Goal: Obtain resource: Download file/media

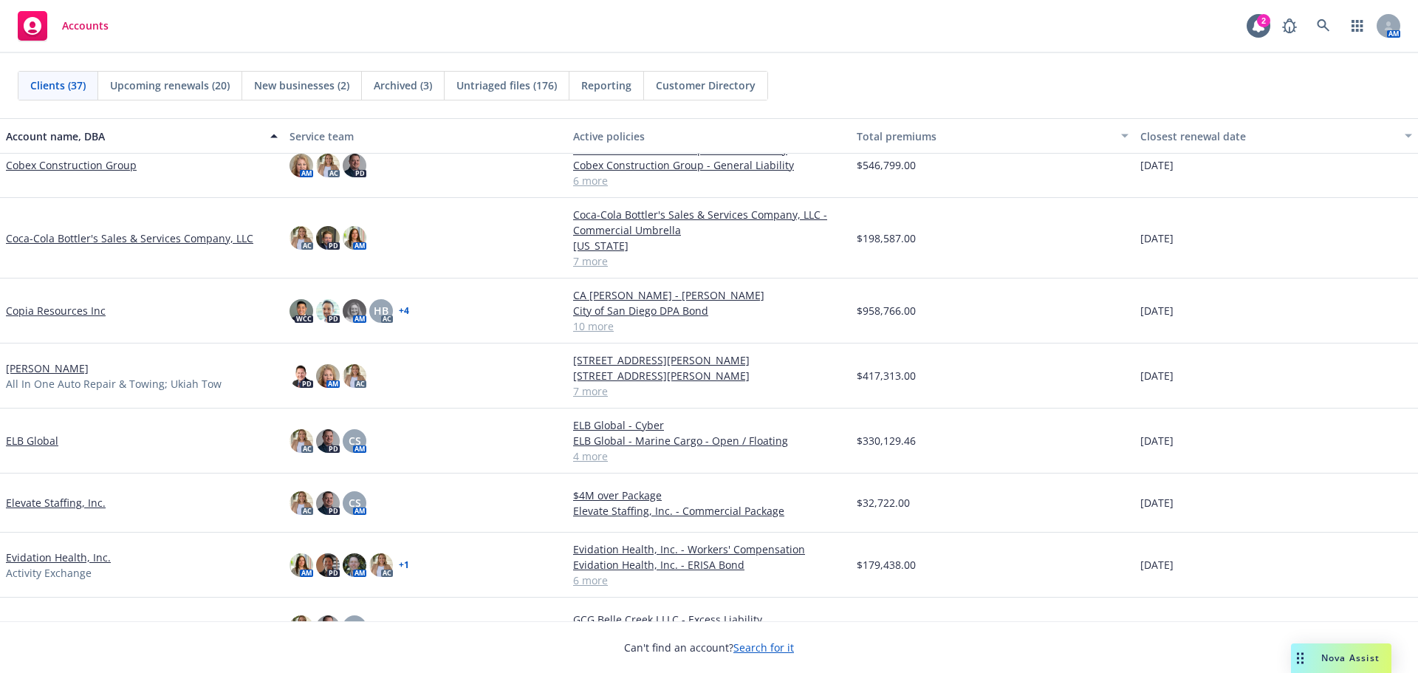
scroll to position [517, 0]
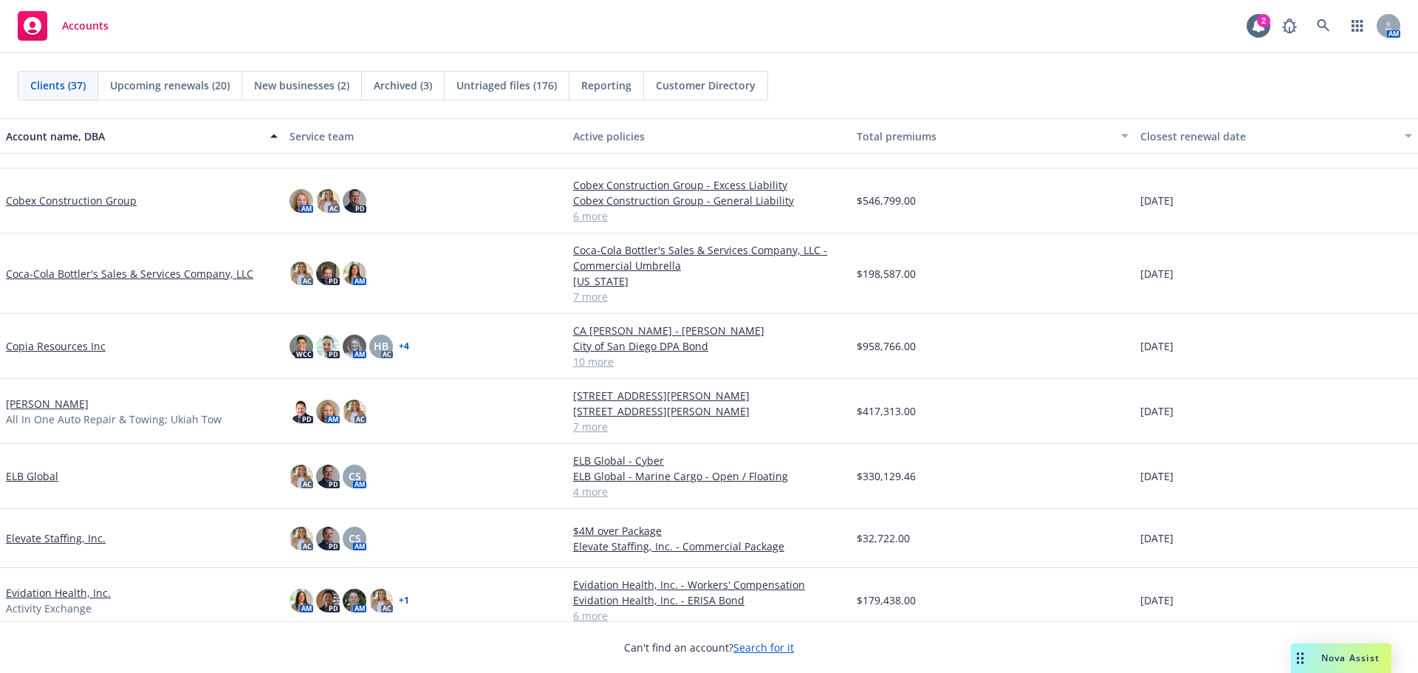
click at [306, 86] on span "New businesses (2)" at bounding box center [301, 86] width 95 height 16
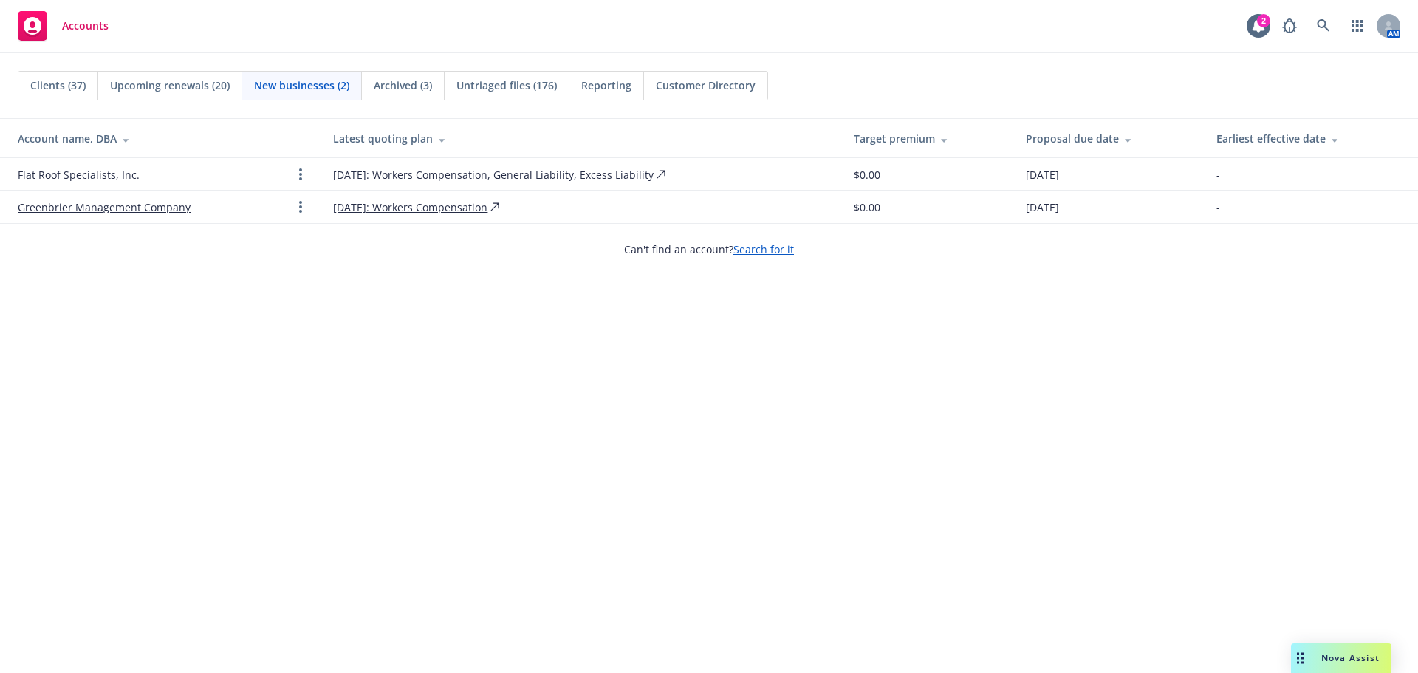
click at [110, 174] on link "Flat Roof Specialists, Inc." at bounding box center [79, 175] width 122 height 16
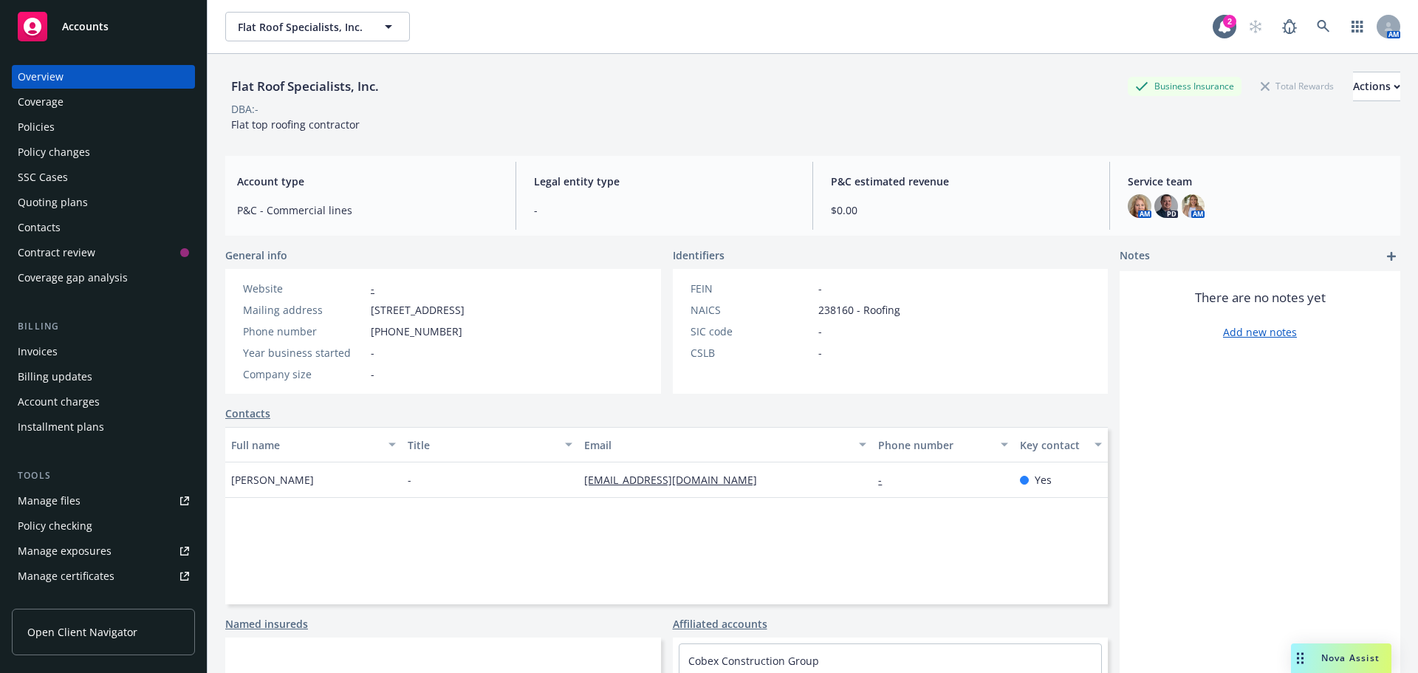
click at [117, 196] on div "Quoting plans" at bounding box center [103, 203] width 171 height 24
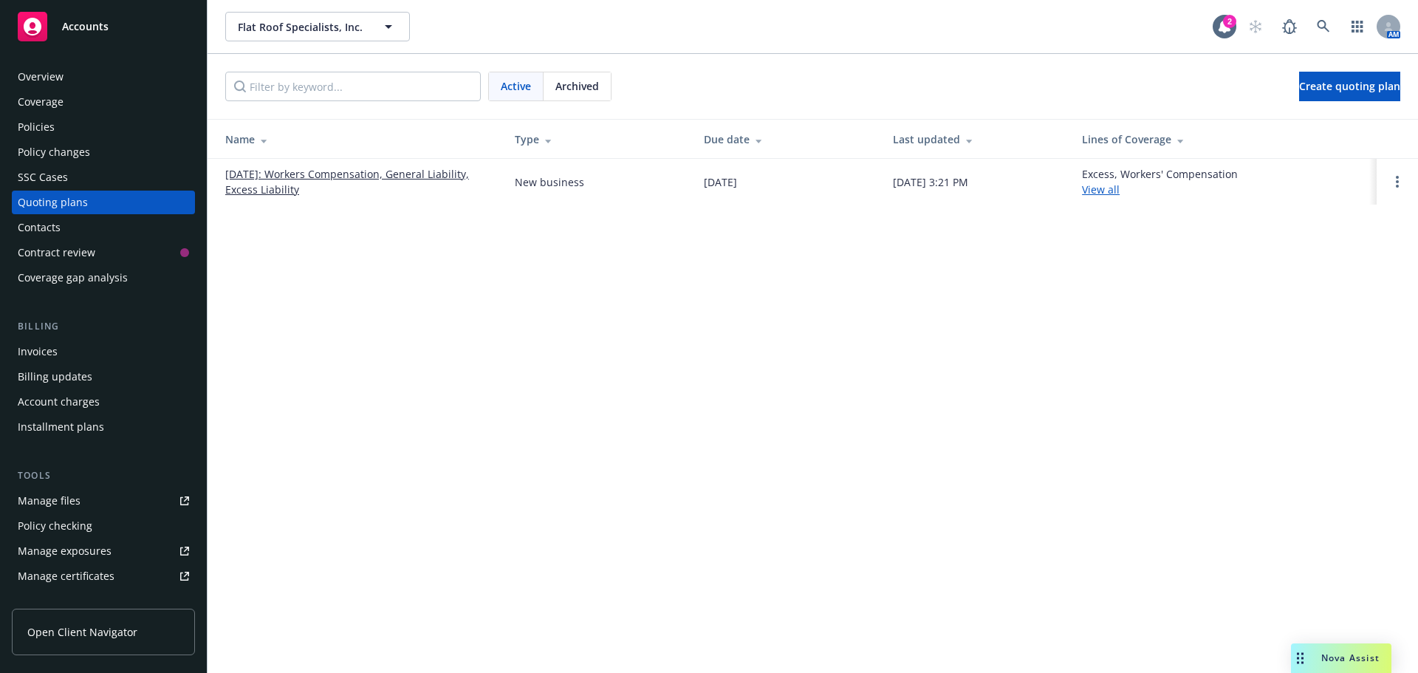
click at [365, 176] on link "[DATE]: Workers Compensation, General Liability, Excess Liability" at bounding box center [358, 181] width 266 height 31
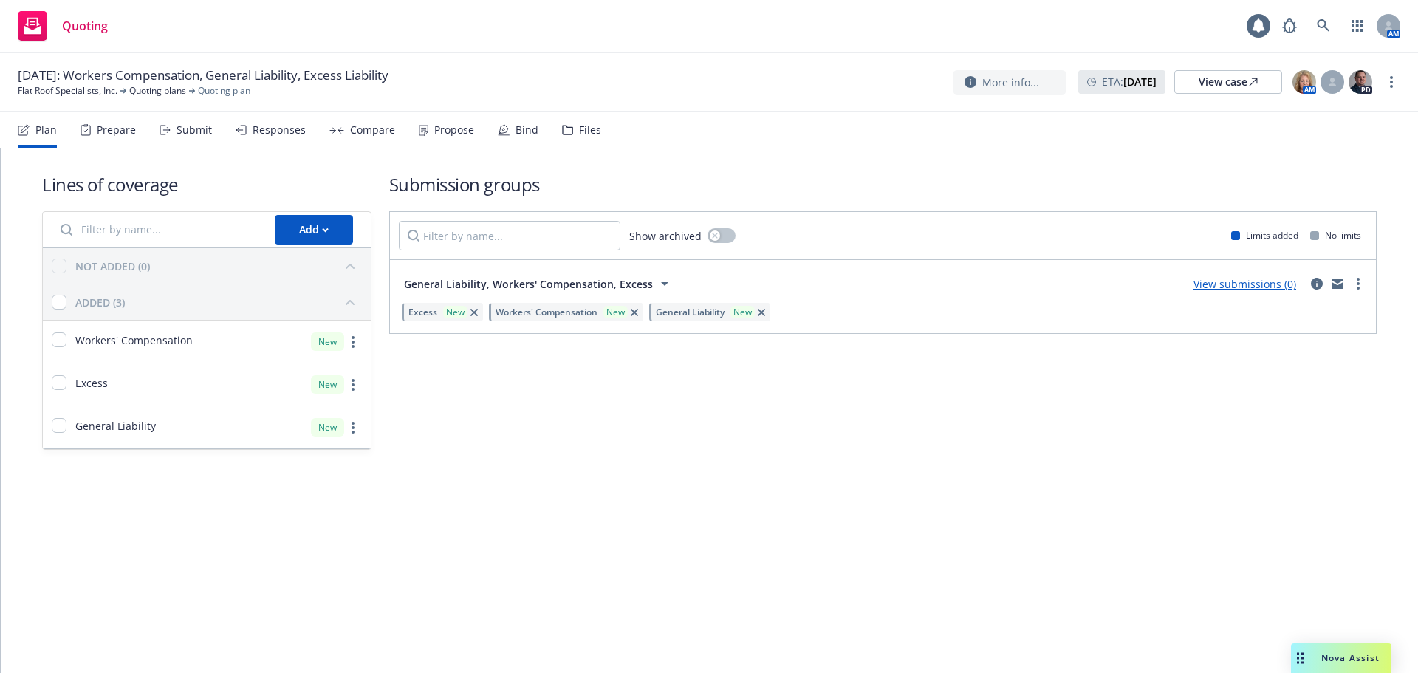
click at [585, 124] on div "Files" at bounding box center [590, 130] width 22 height 12
